Goal: Information Seeking & Learning: Find specific fact

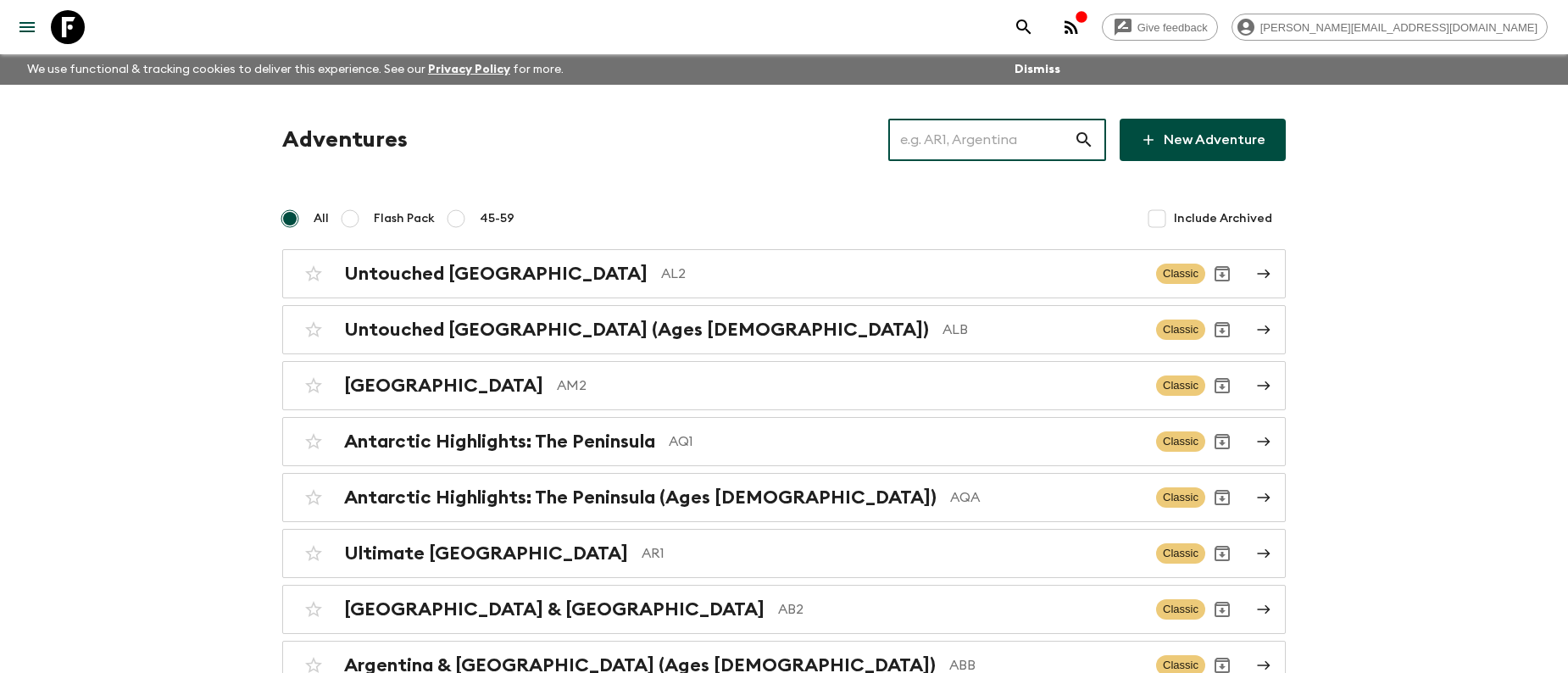
click at [998, 130] on input "text" at bounding box center [980, 139] width 186 height 47
click at [968, 146] on input "text" at bounding box center [980, 139] width 186 height 47
paste input "TR1_[DATE]"
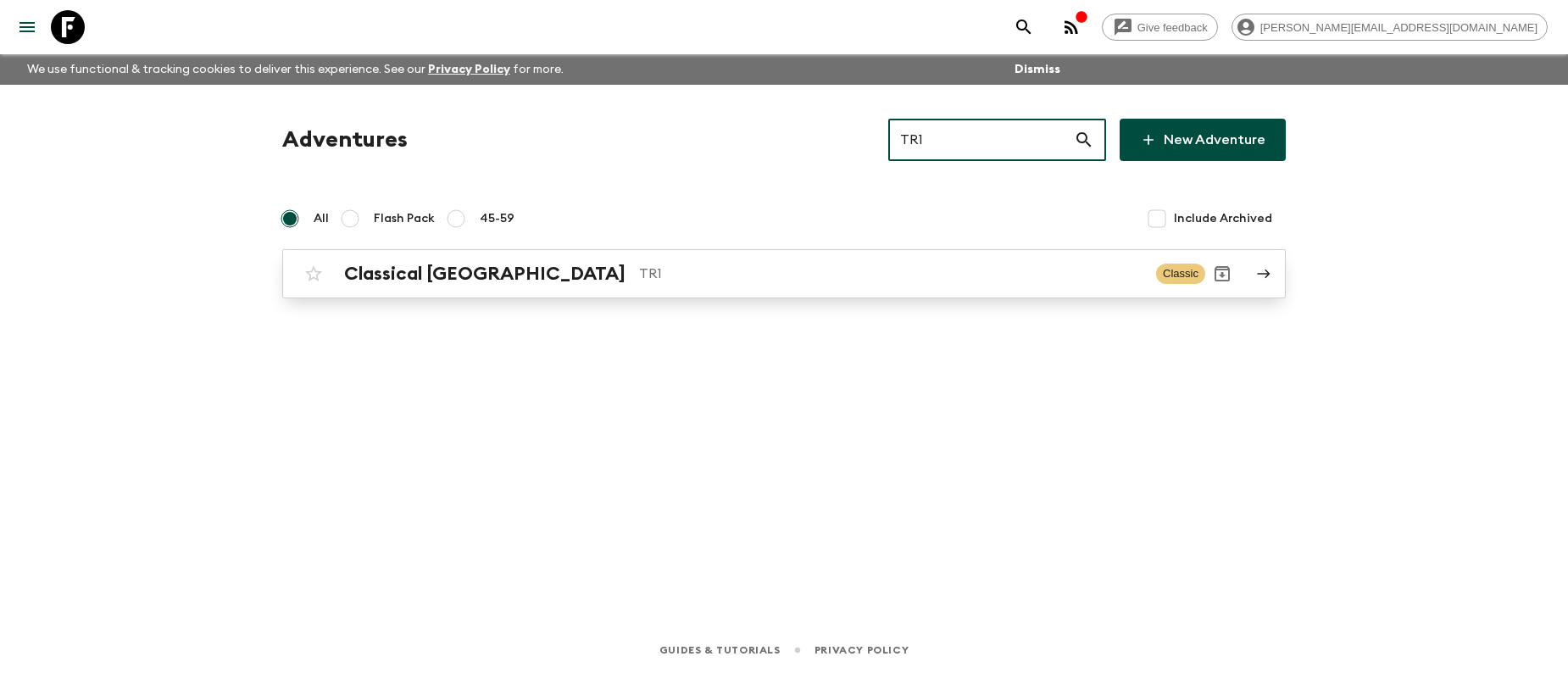
type input "TR1"
click at [645, 275] on p "TR1" at bounding box center [890, 273] width 503 height 20
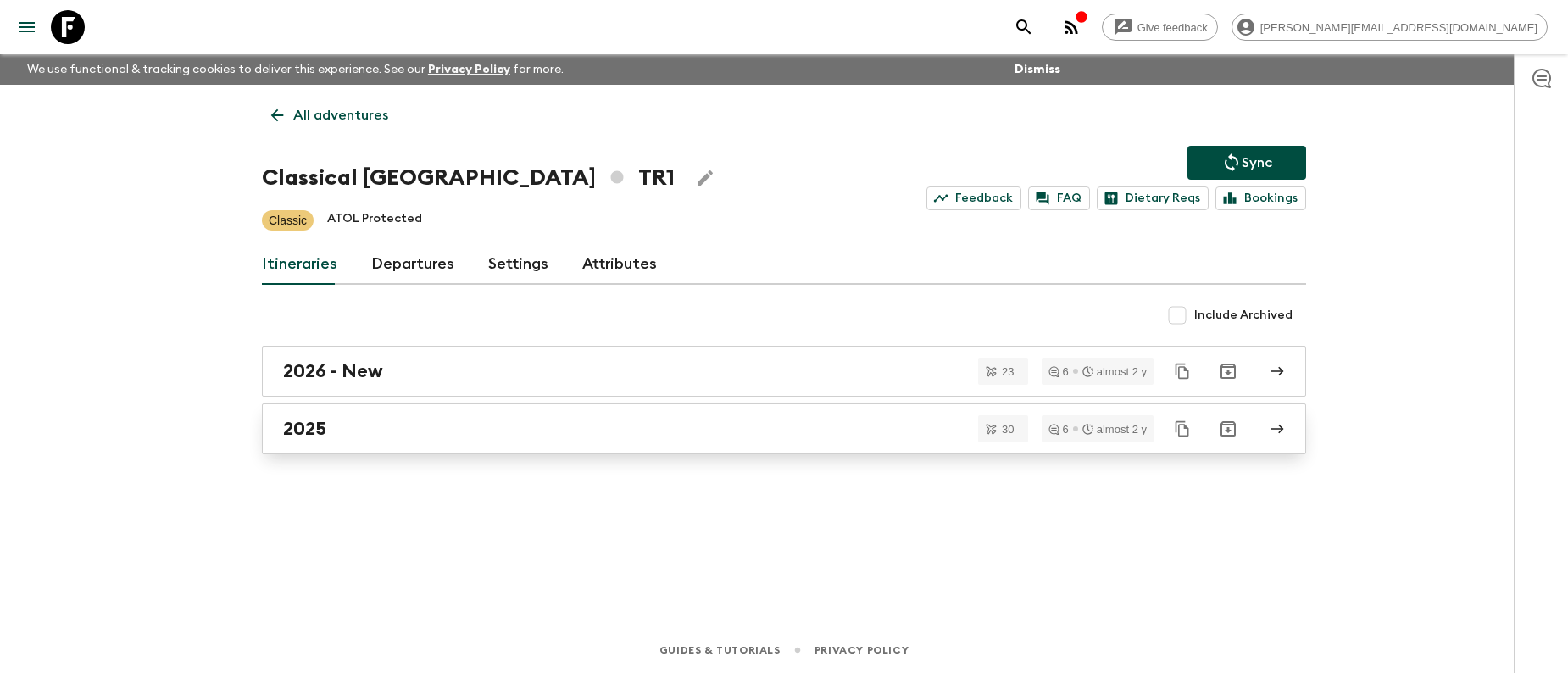
click at [317, 422] on h2 "2025" at bounding box center [304, 428] width 43 height 22
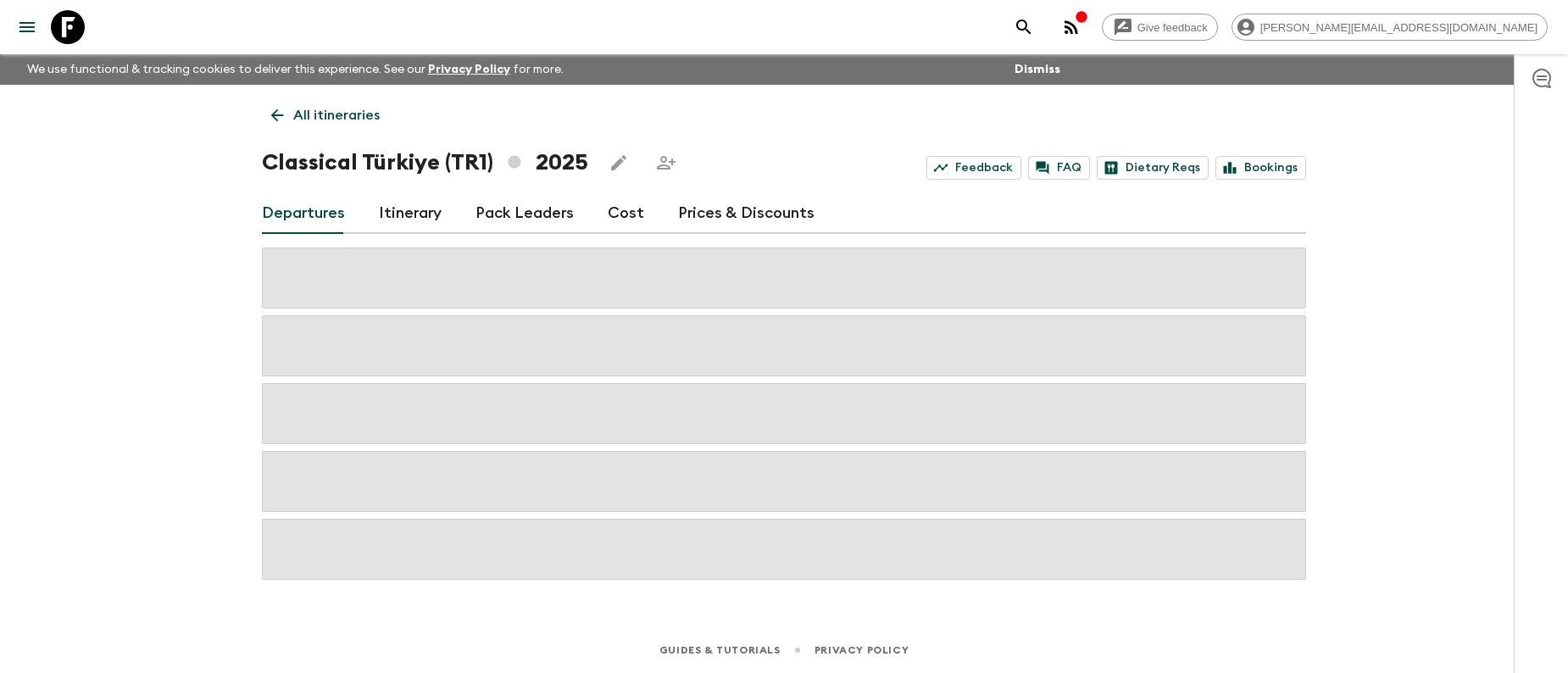
click at [395, 218] on link "Itinerary" at bounding box center [410, 213] width 63 height 40
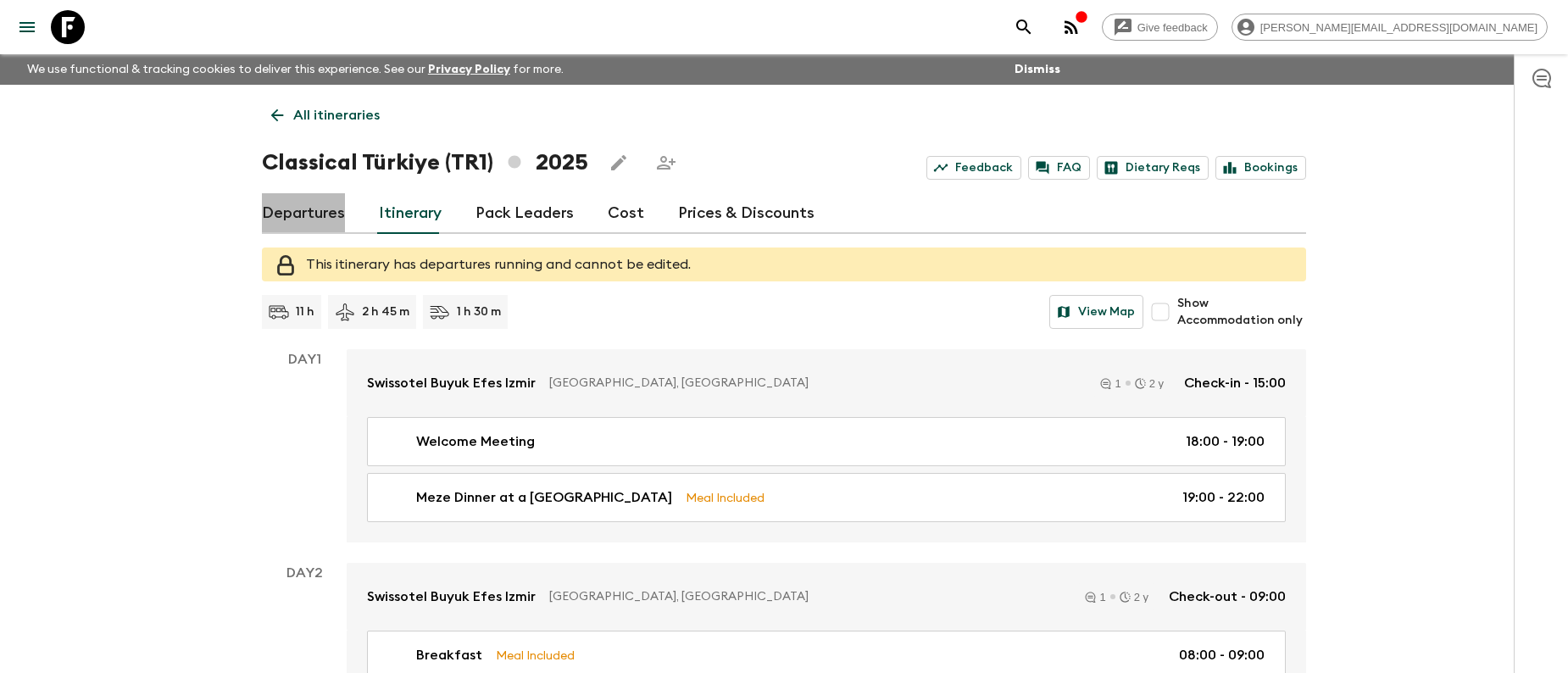
click at [296, 209] on link "Departures" at bounding box center [303, 213] width 83 height 40
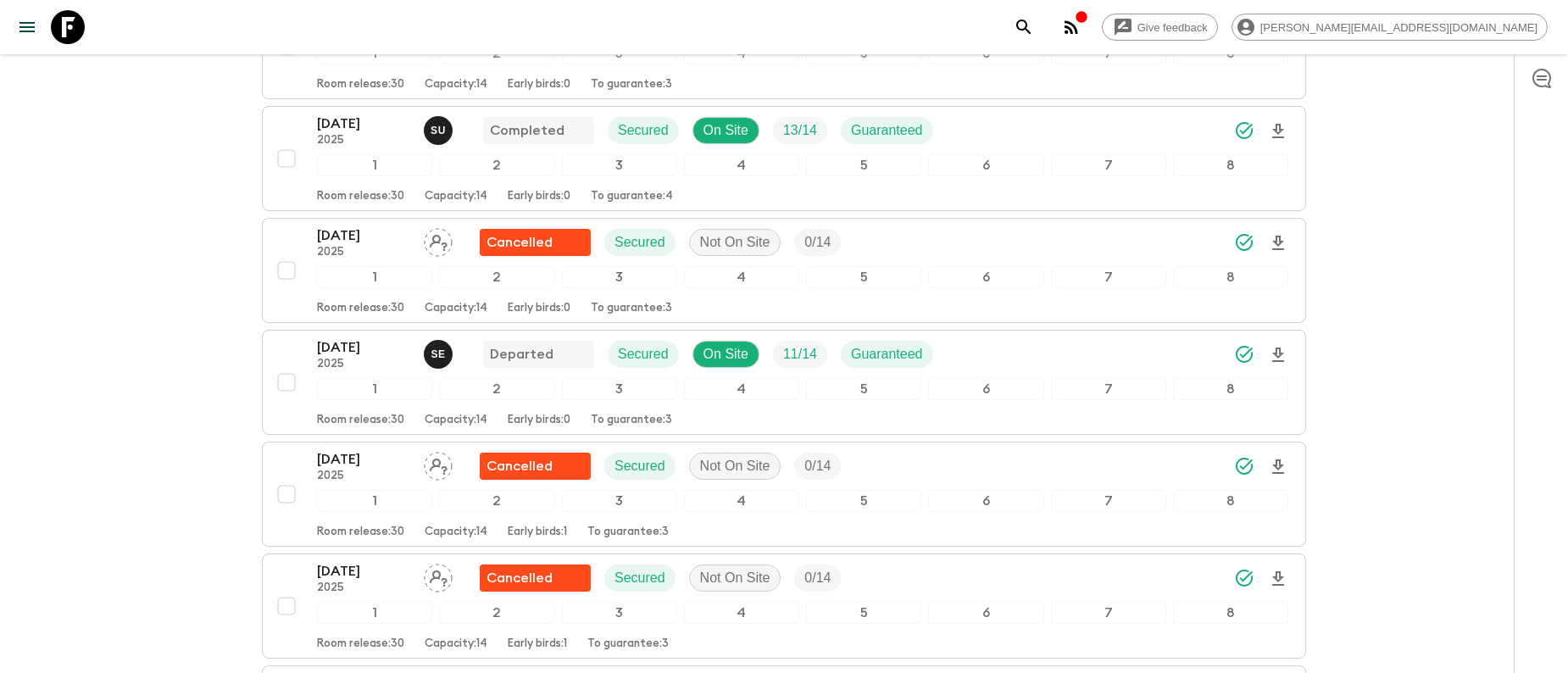
scroll to position [1598, 0]
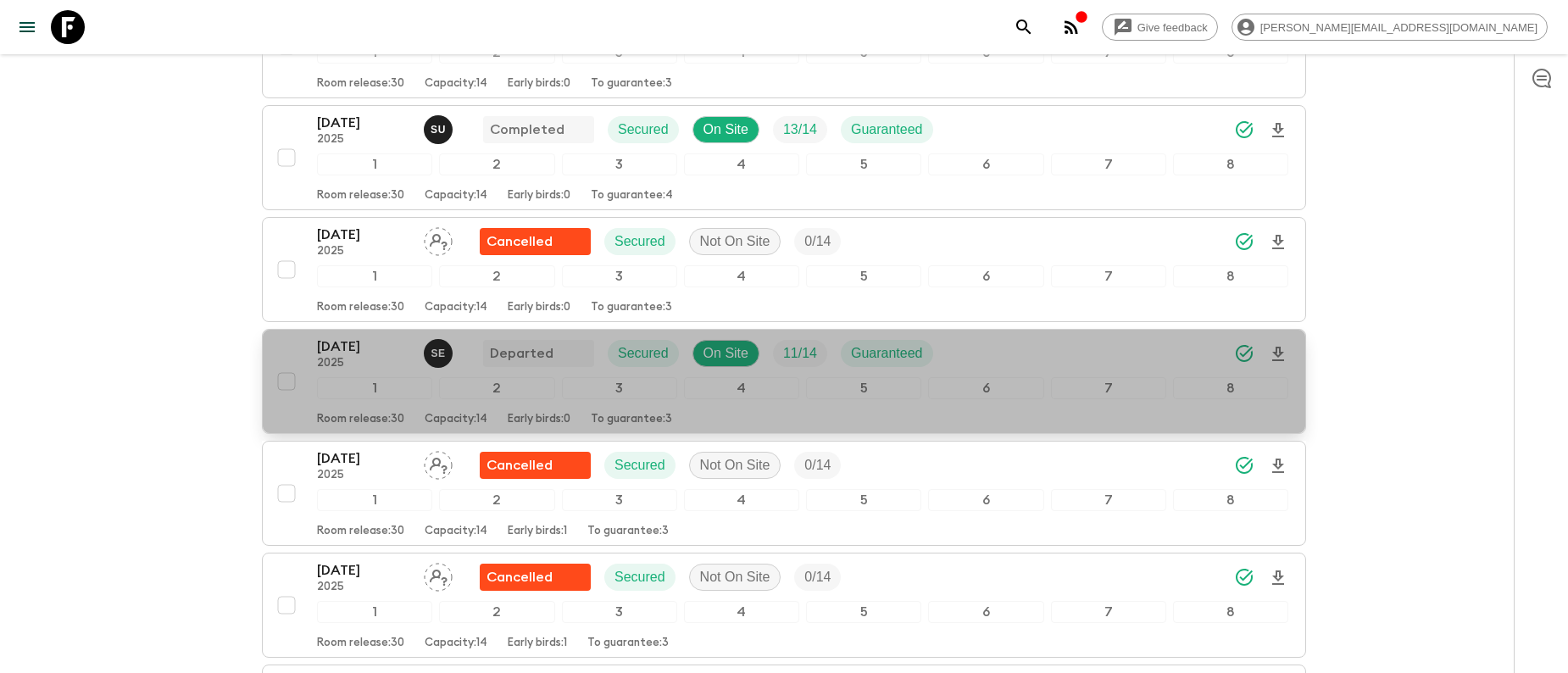
click at [377, 356] on p "[DATE]" at bounding box center [364, 346] width 93 height 20
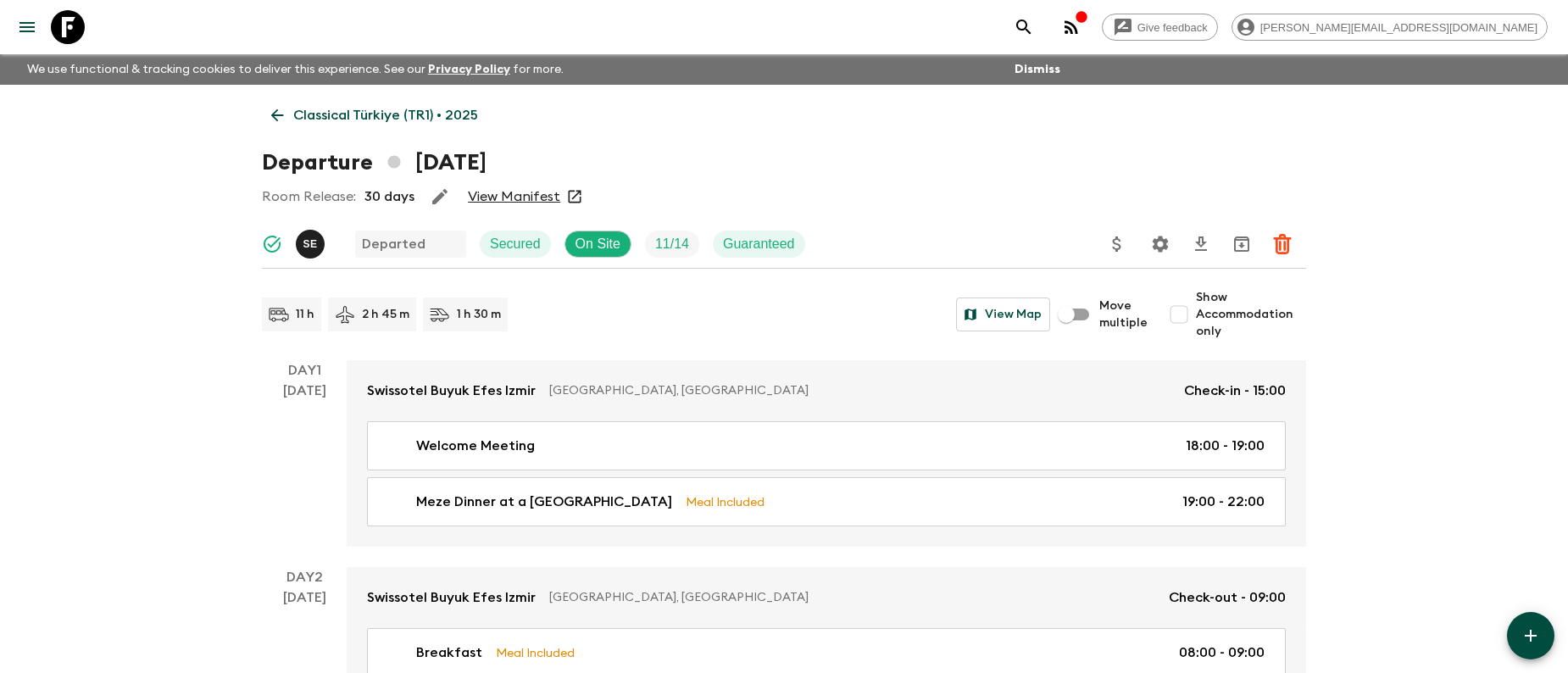
drag, startPoint x: 316, startPoint y: 269, endPoint x: 264, endPoint y: 271, distance: 52.0
click at [311, 248] on span "S E" at bounding box center [312, 241] width 32 height 13
drag, startPoint x: 316, startPoint y: 272, endPoint x: 273, endPoint y: 273, distance: 43.0
click at [273, 273] on div "[PERSON_NAME]" at bounding box center [313, 271] width 89 height 17
copy div "[PERSON_NAME]"
